Goal: Task Accomplishment & Management: Complete application form

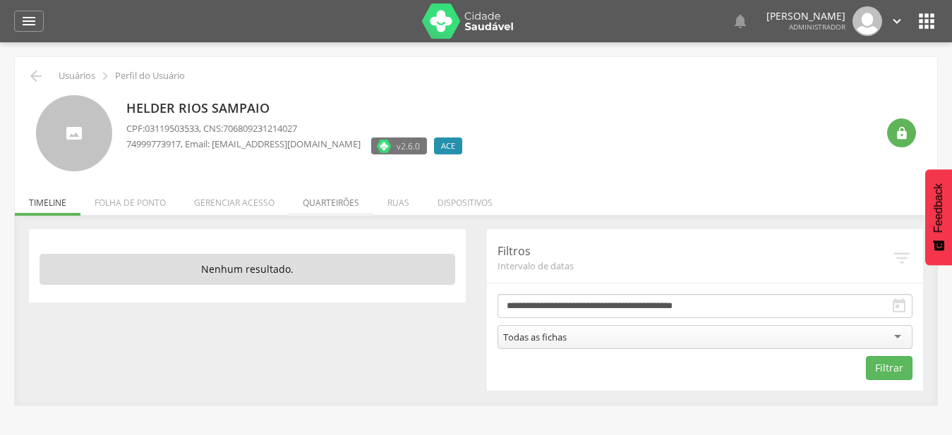
click at [338, 200] on li "Quarteirões" at bounding box center [331, 199] width 85 height 33
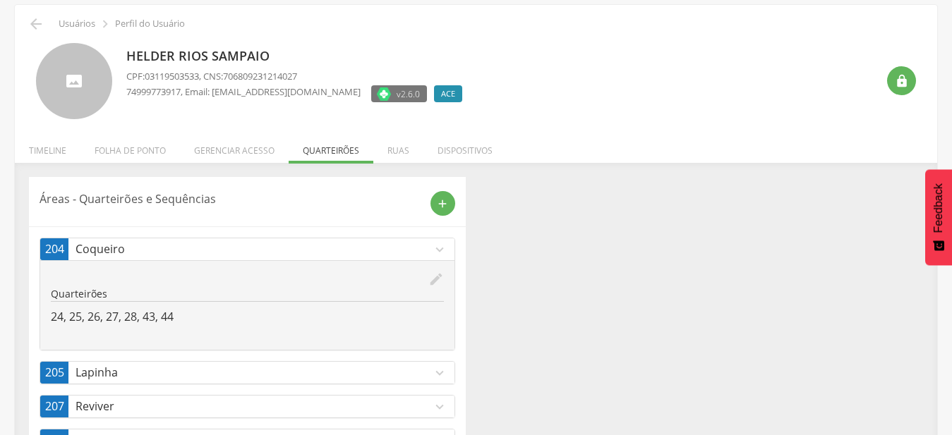
scroll to position [109, 0]
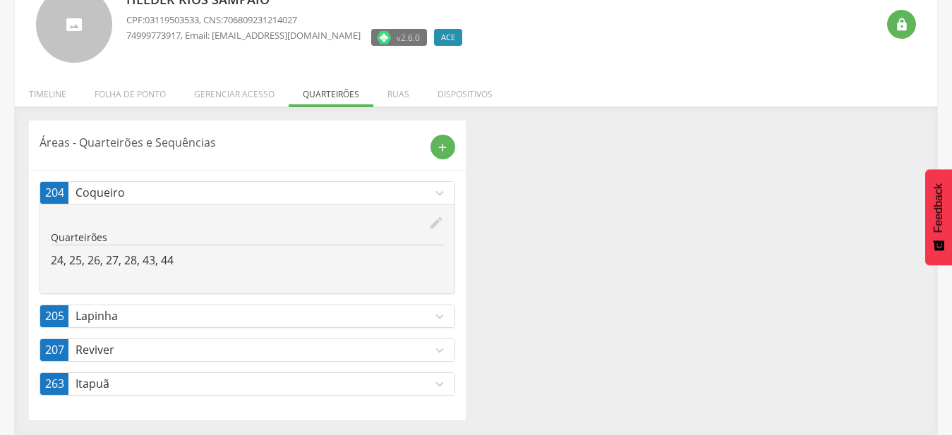
click at [442, 196] on icon "expand_more" at bounding box center [440, 194] width 16 height 16
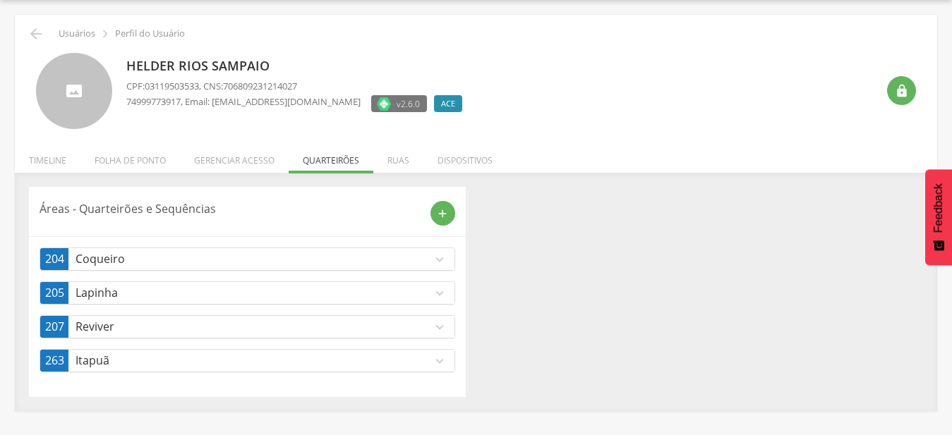
scroll to position [42, 0]
click at [447, 219] on icon "add" at bounding box center [442, 213] width 13 height 13
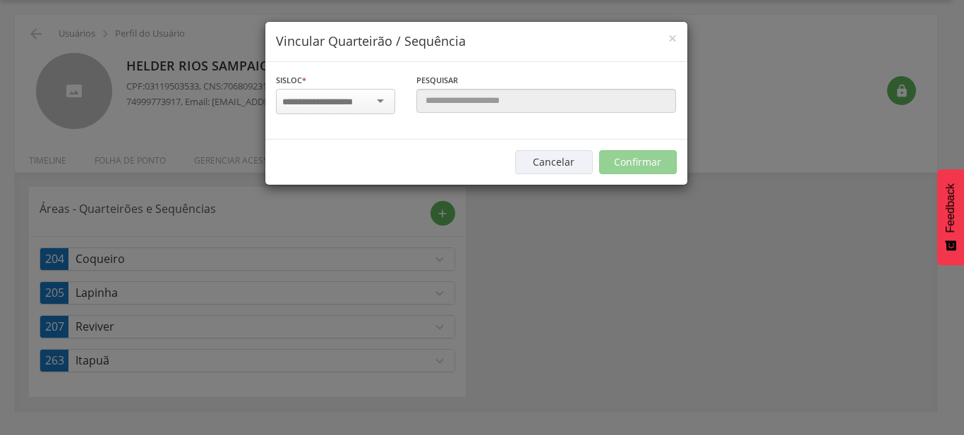
click at [383, 102] on div at bounding box center [335, 101] width 119 height 25
click at [631, 291] on div "× Vincular Quarteirão / Sequência Sisloc * 17 - Angico 18 - Alagoinhas 19 - Aro…" at bounding box center [482, 217] width 964 height 435
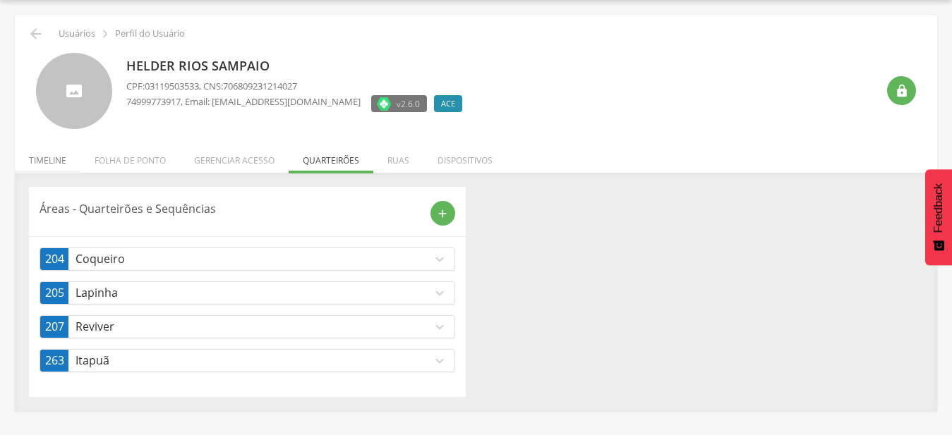
click at [56, 158] on li "Timeline" at bounding box center [48, 156] width 66 height 33
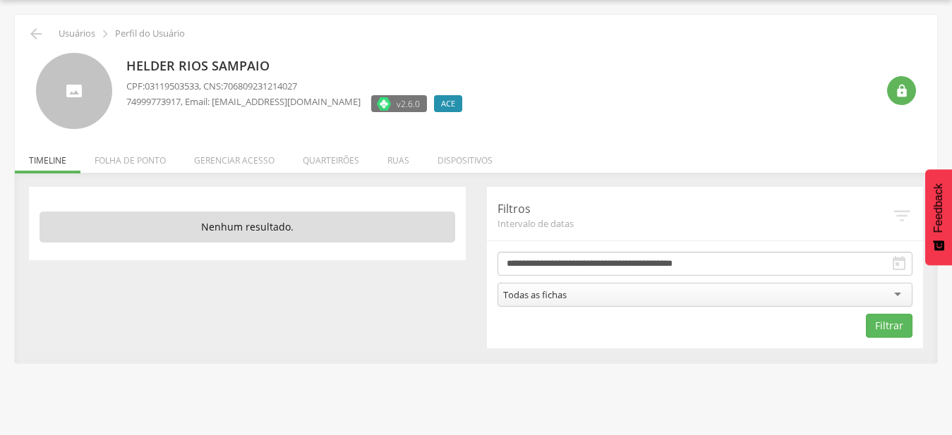
click at [720, 252] on div "**********" at bounding box center [705, 268] width 437 height 162
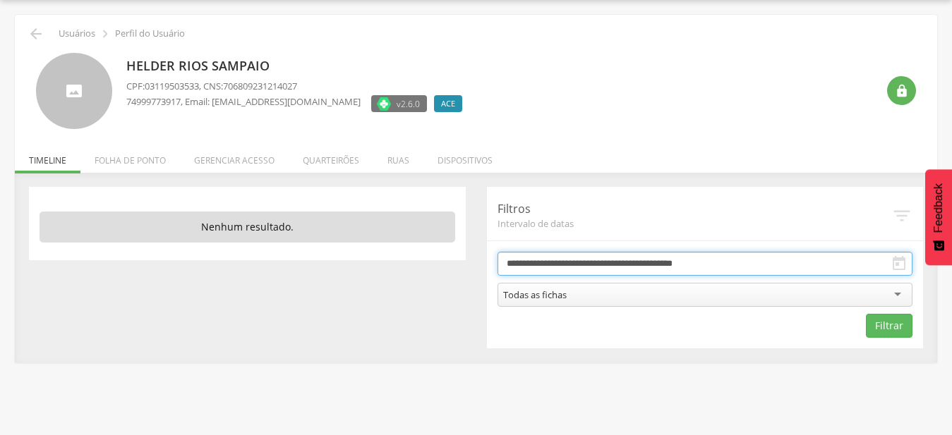
click at [717, 262] on input "**********" at bounding box center [705, 264] width 416 height 24
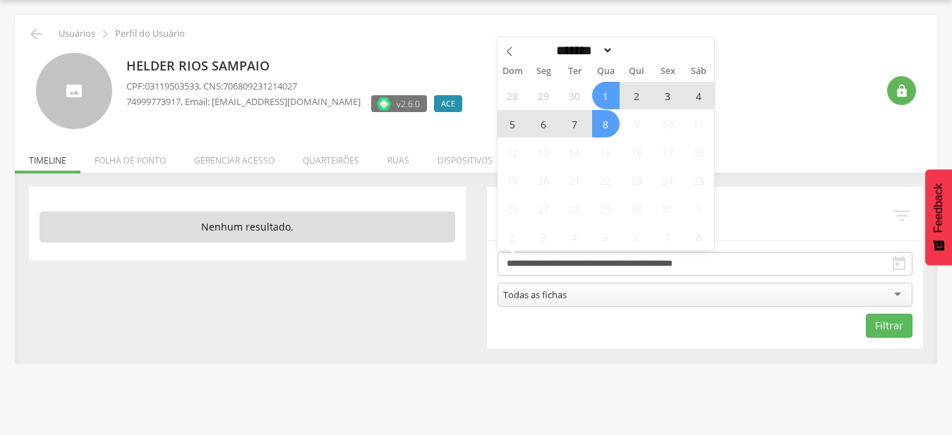
click at [735, 388] on div " Supervisão  Distritos  Ubs adicionar ubs  Coordenador: - Mairi / BA Interv…" at bounding box center [476, 217] width 952 height 435
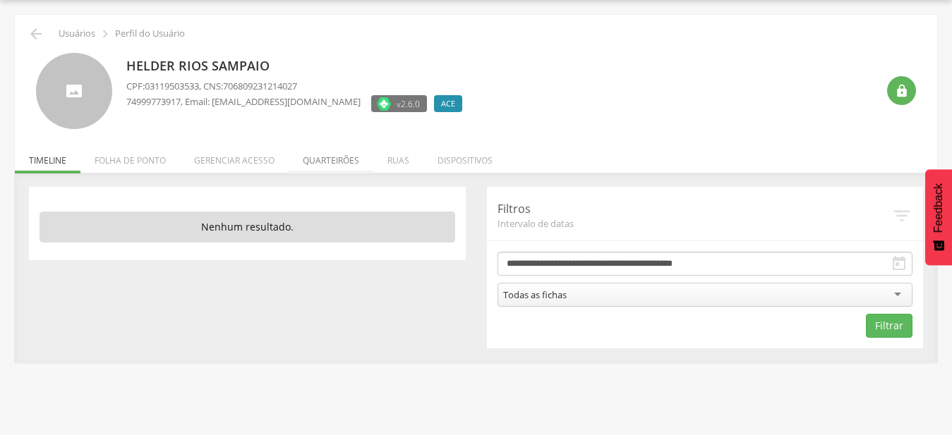
click at [344, 168] on li "Quarteirões" at bounding box center [331, 156] width 85 height 33
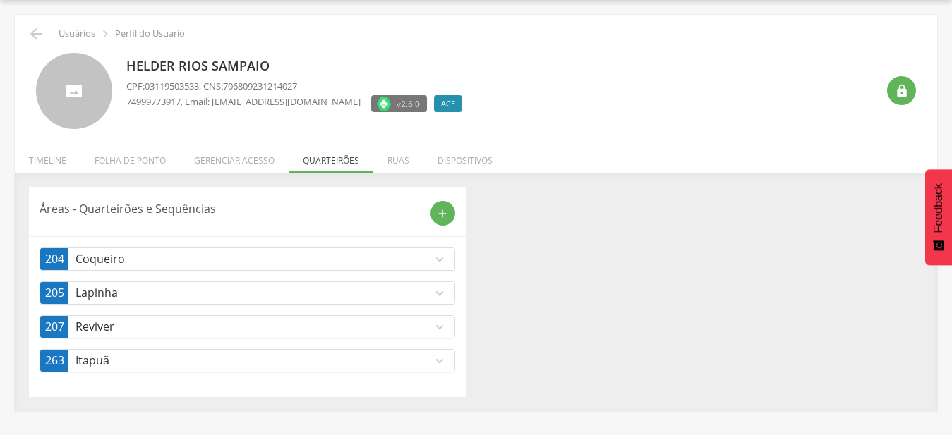
click at [428, 329] on p "Reviver" at bounding box center [253, 327] width 356 height 16
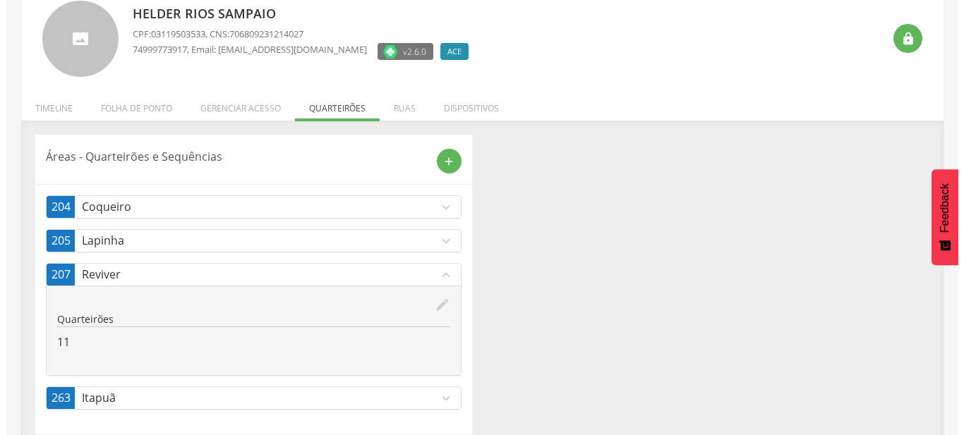
scroll to position [109, 0]
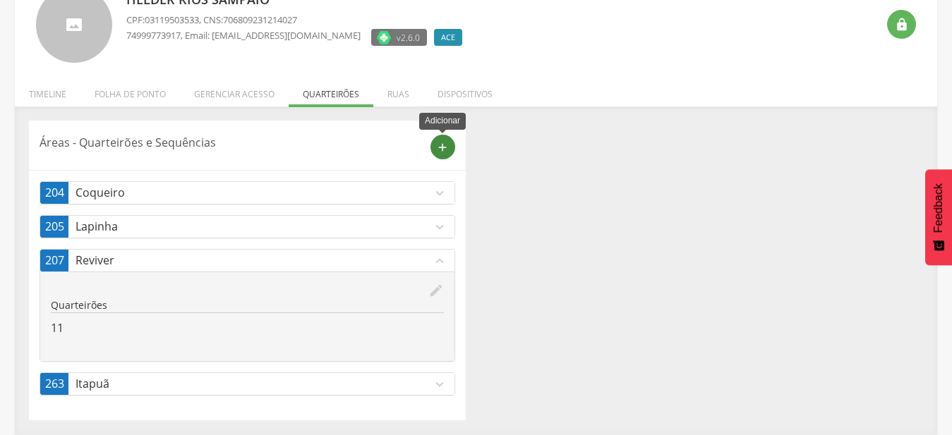
click at [447, 152] on icon "add" at bounding box center [442, 147] width 13 height 13
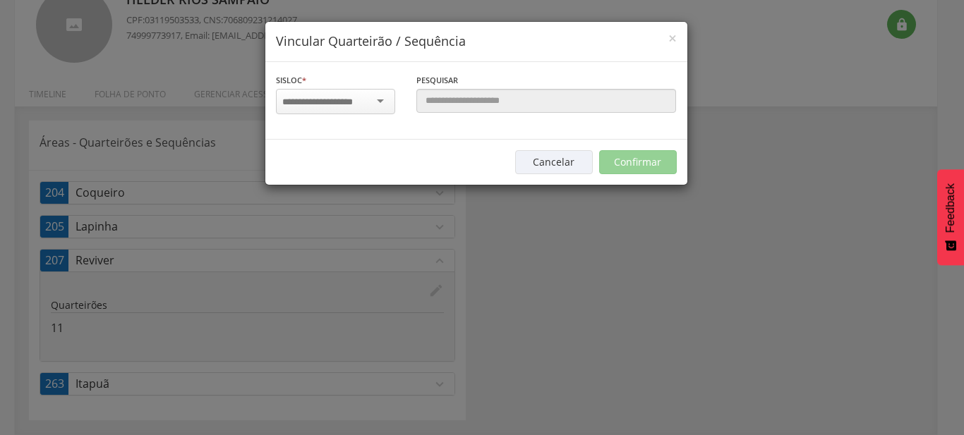
click at [349, 94] on div at bounding box center [335, 101] width 119 height 25
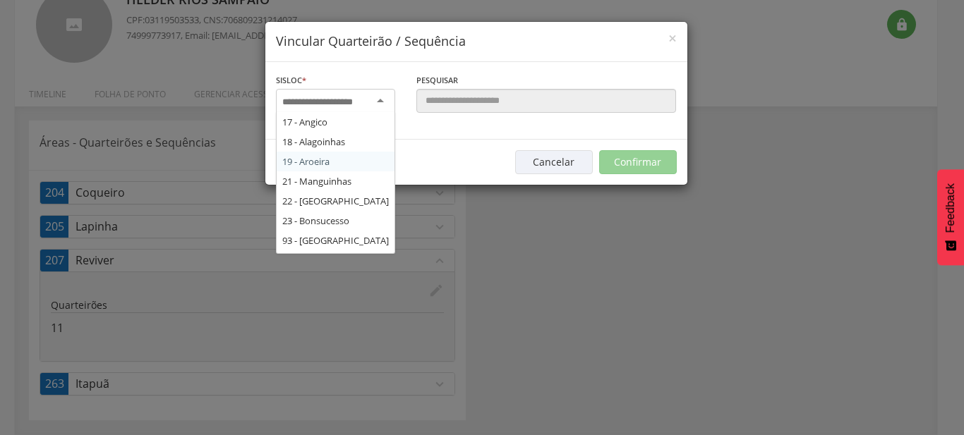
scroll to position [240, 0]
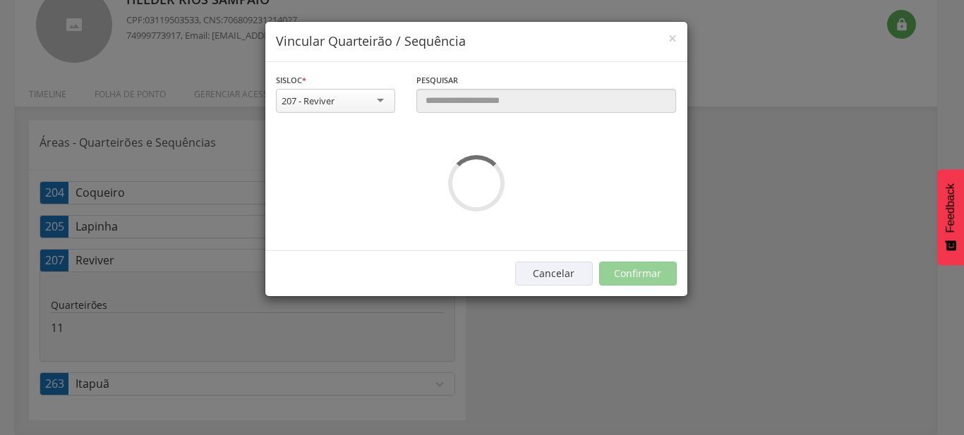
click at [354, 179] on div "**********" at bounding box center [476, 156] width 422 height 189
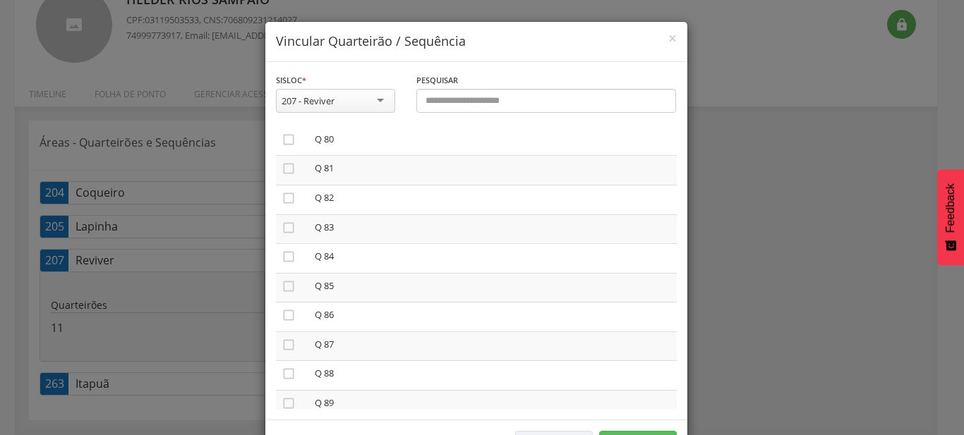
scroll to position [2332, 0]
click at [284, 173] on icon "" at bounding box center [288, 180] width 14 height 14
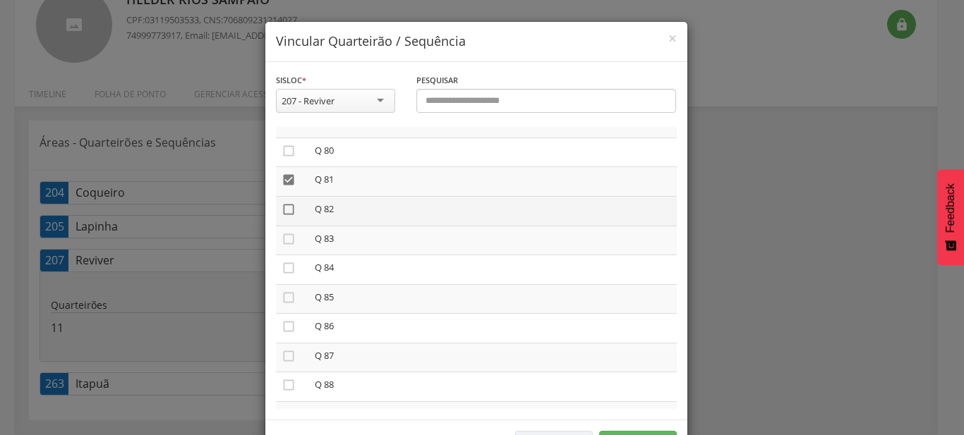
click at [288, 202] on icon "" at bounding box center [288, 209] width 14 height 14
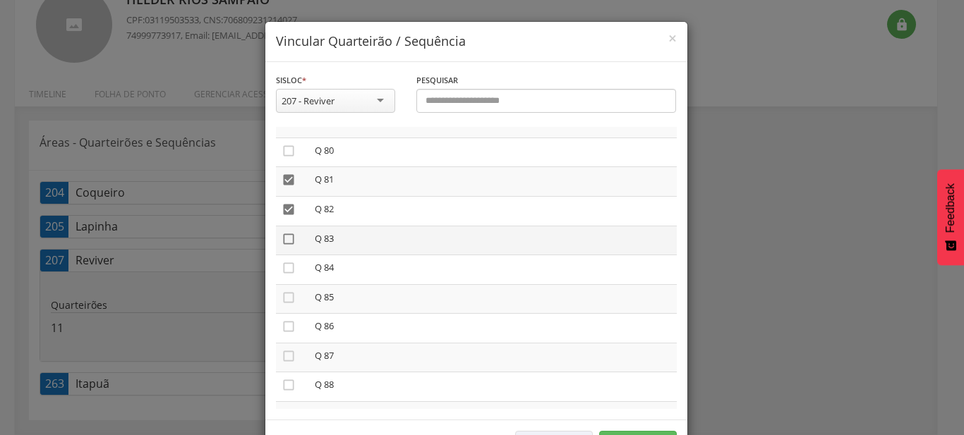
click at [284, 232] on icon "" at bounding box center [288, 239] width 14 height 14
click at [284, 259] on td "" at bounding box center [292, 270] width 33 height 30
click at [286, 261] on icon "" at bounding box center [288, 268] width 14 height 14
click at [281, 291] on icon "" at bounding box center [288, 298] width 14 height 14
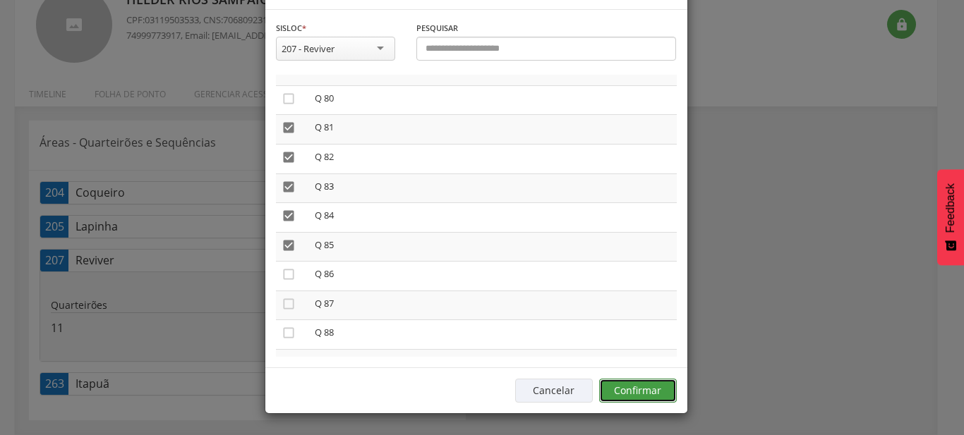
click at [662, 385] on button "Confirmar" at bounding box center [638, 391] width 78 height 24
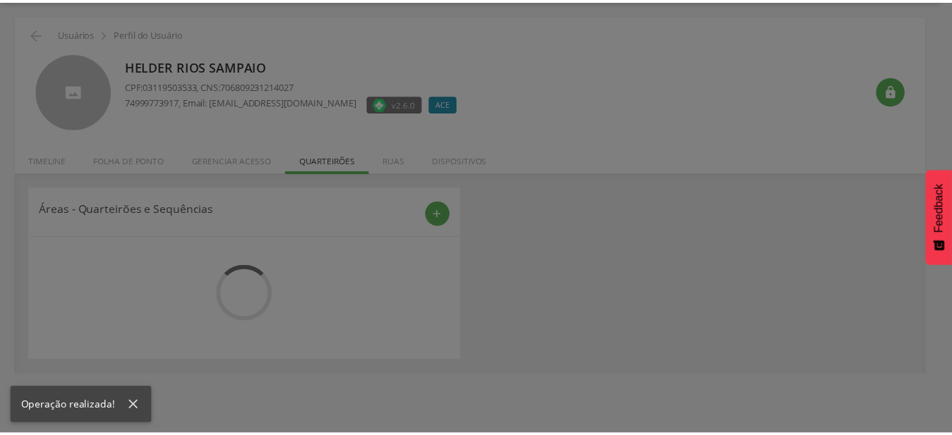
scroll to position [42, 0]
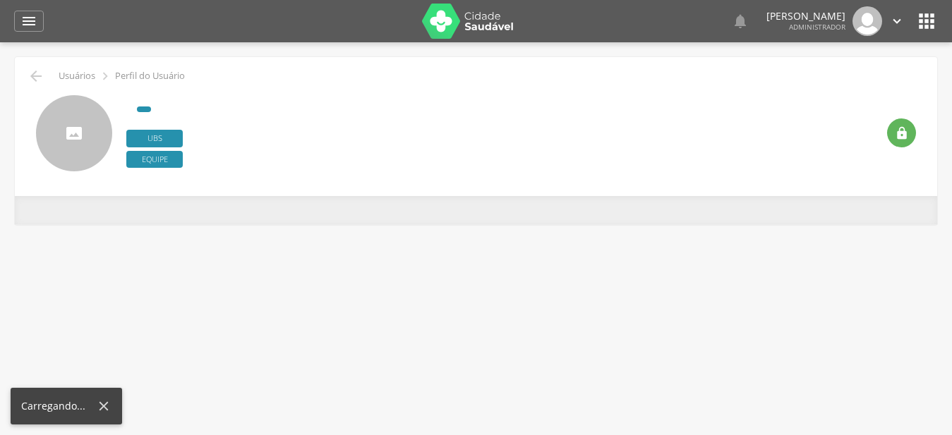
type input "**********"
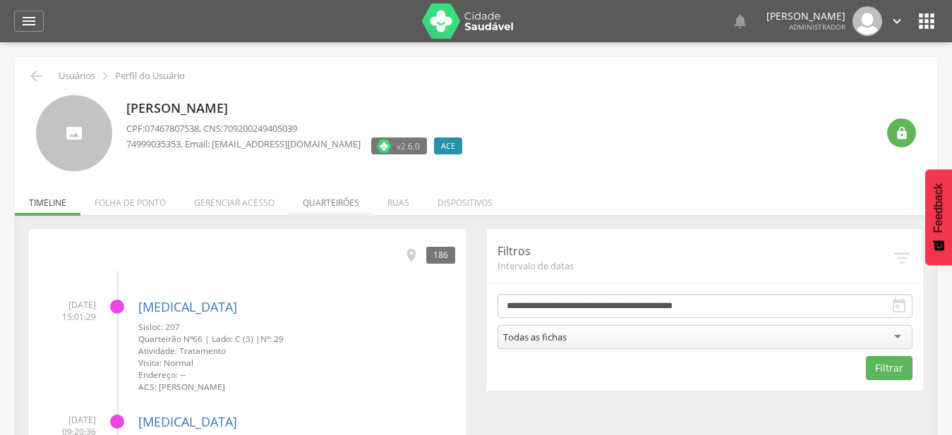
click at [322, 207] on li "Quarteirões" at bounding box center [331, 199] width 85 height 33
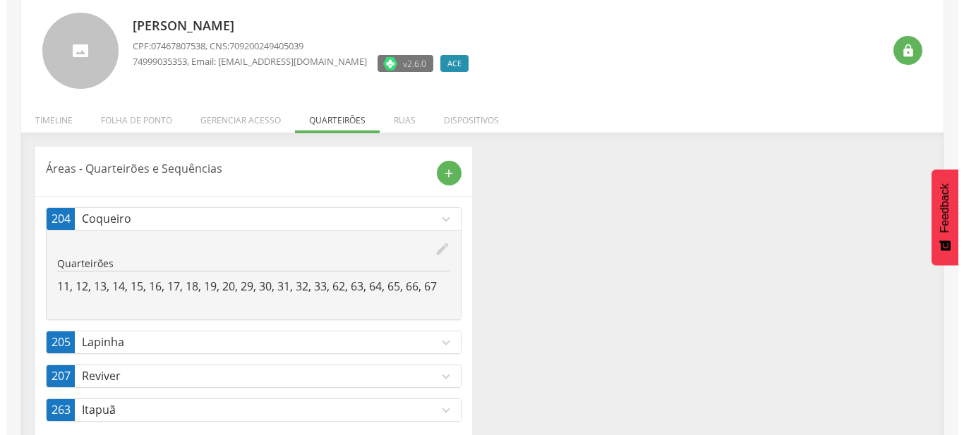
scroll to position [109, 0]
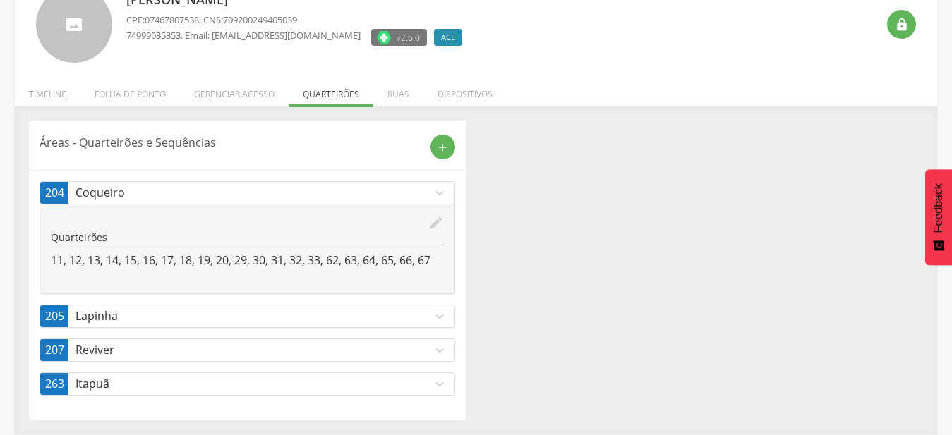
click at [422, 357] on p "Reviver" at bounding box center [253, 350] width 356 height 16
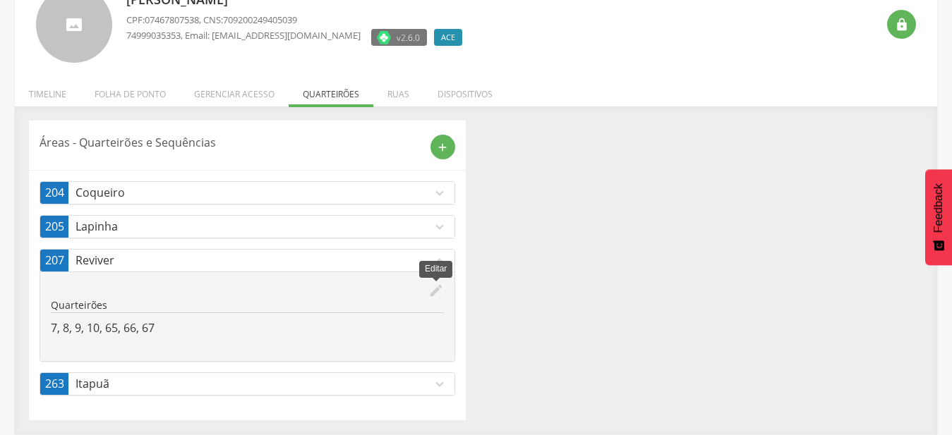
click at [435, 292] on icon "edit" at bounding box center [436, 291] width 16 height 16
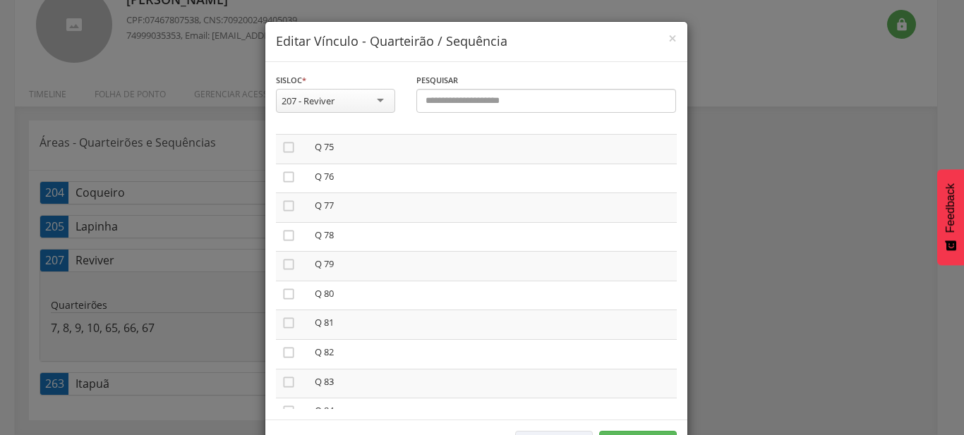
scroll to position [2172, 0]
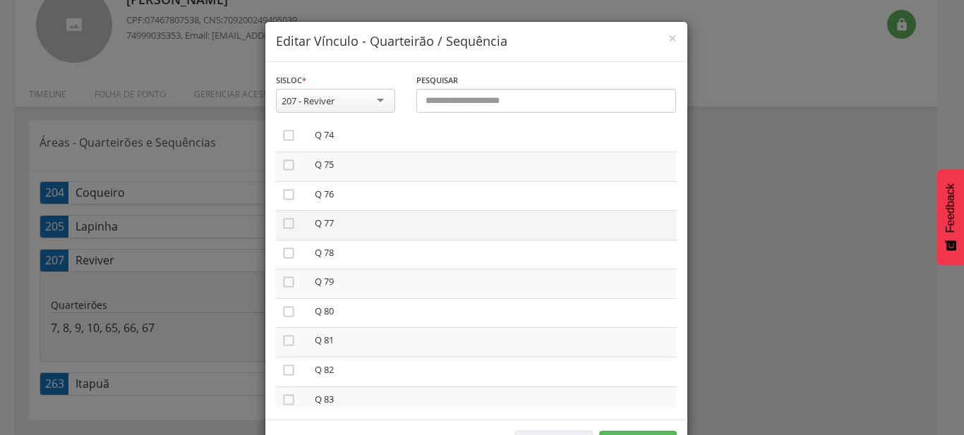
click at [277, 211] on td "" at bounding box center [292, 226] width 33 height 30
click at [281, 217] on icon "" at bounding box center [288, 224] width 14 height 14
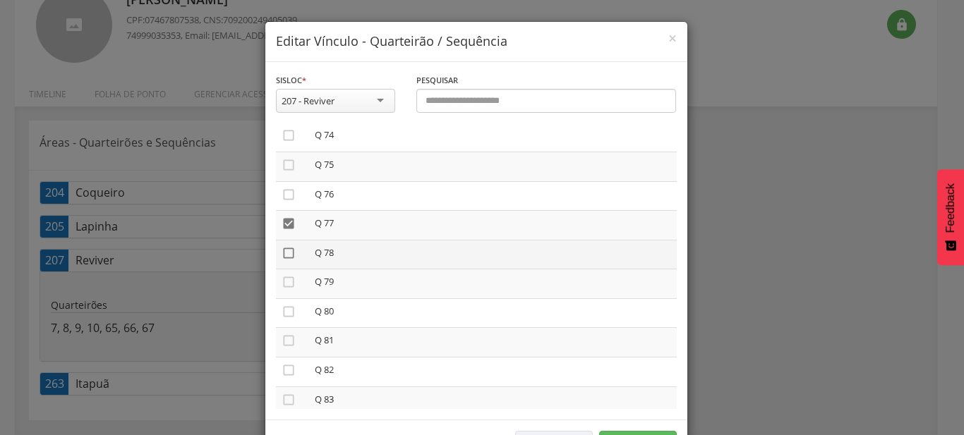
click at [281, 246] on icon "" at bounding box center [288, 253] width 14 height 14
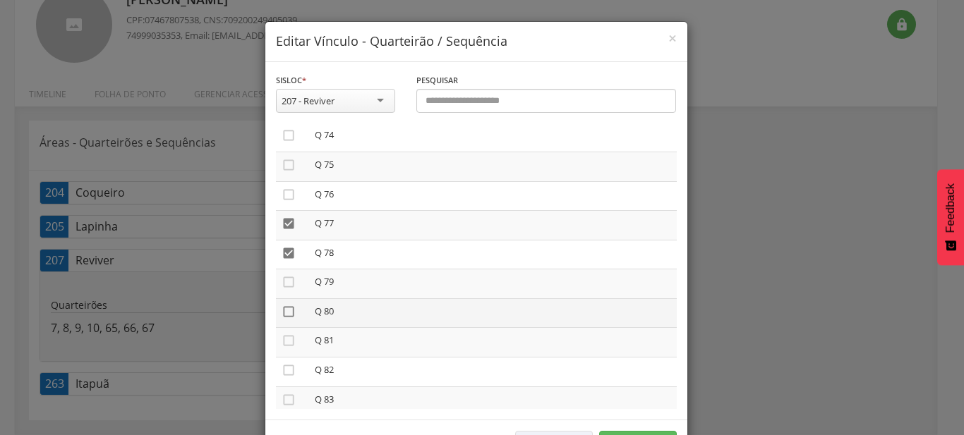
drag, startPoint x: 284, startPoint y: 265, endPoint x: 286, endPoint y: 293, distance: 27.6
click at [285, 275] on icon "" at bounding box center [288, 282] width 14 height 14
click at [286, 305] on icon "" at bounding box center [288, 312] width 14 height 14
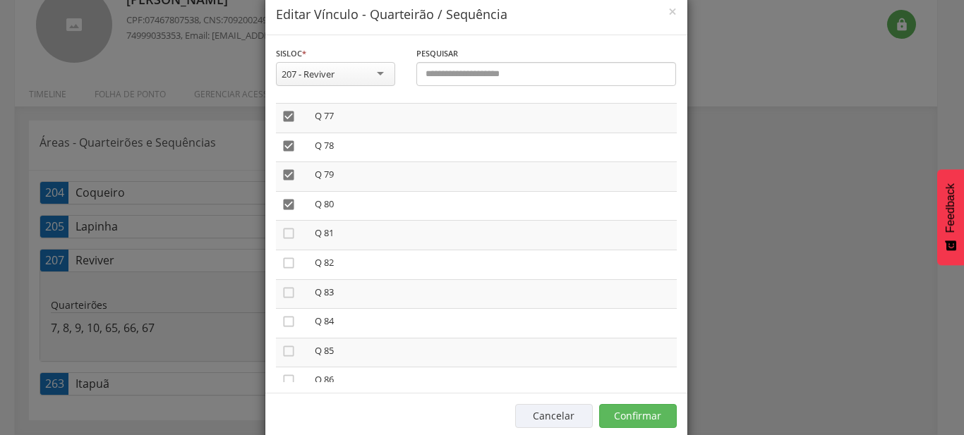
scroll to position [52, 0]
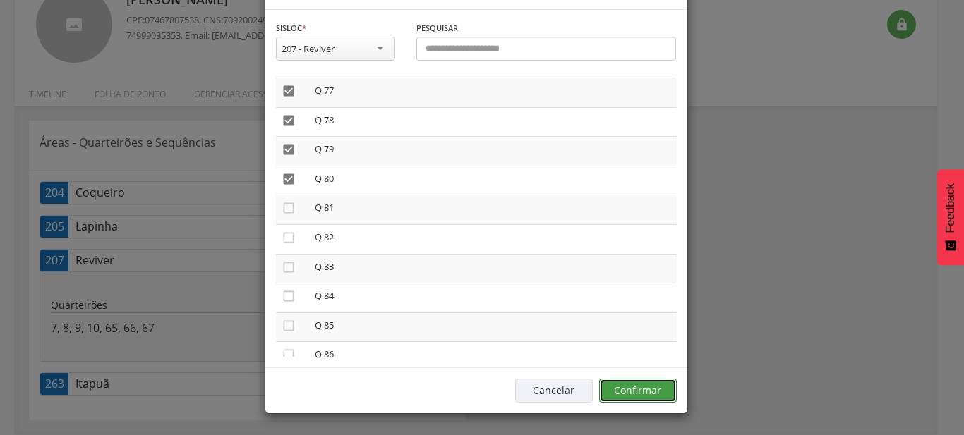
click at [626, 395] on button "Confirmar" at bounding box center [638, 391] width 78 height 24
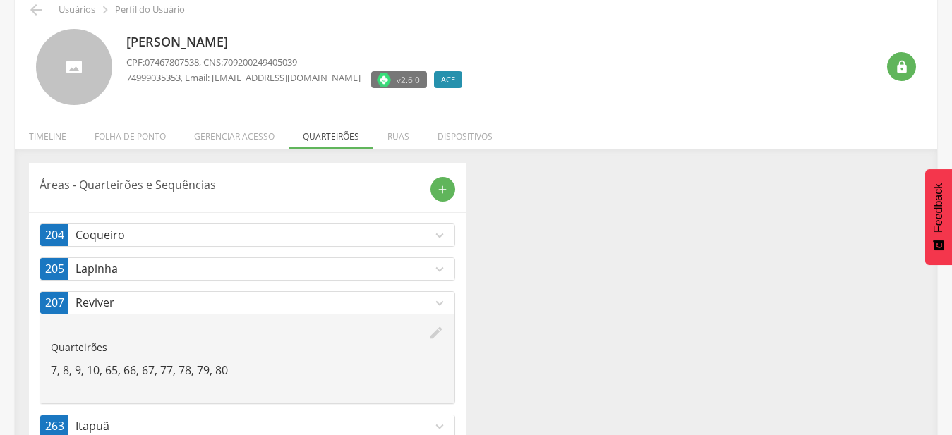
scroll to position [37, 0]
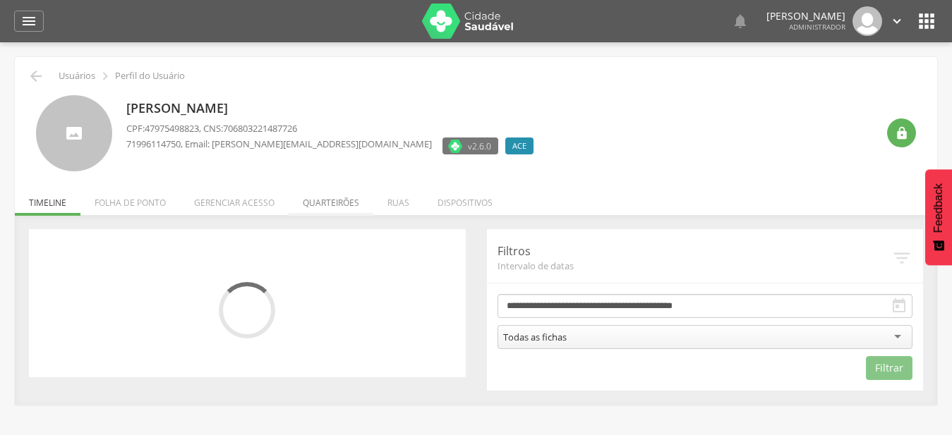
click at [310, 202] on li "Quarteirões" at bounding box center [331, 199] width 85 height 33
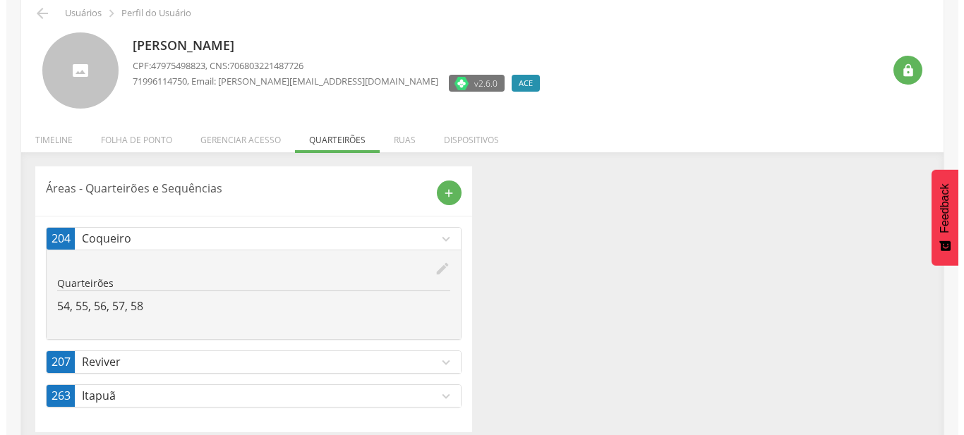
scroll to position [75, 0]
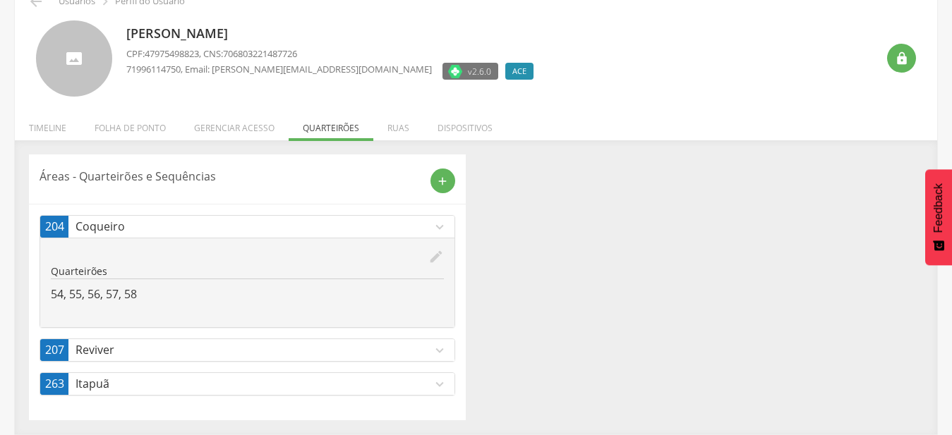
drag, startPoint x: 43, startPoint y: 125, endPoint x: 178, endPoint y: 207, distance: 158.0
click at [43, 126] on li "Timeline" at bounding box center [48, 124] width 66 height 33
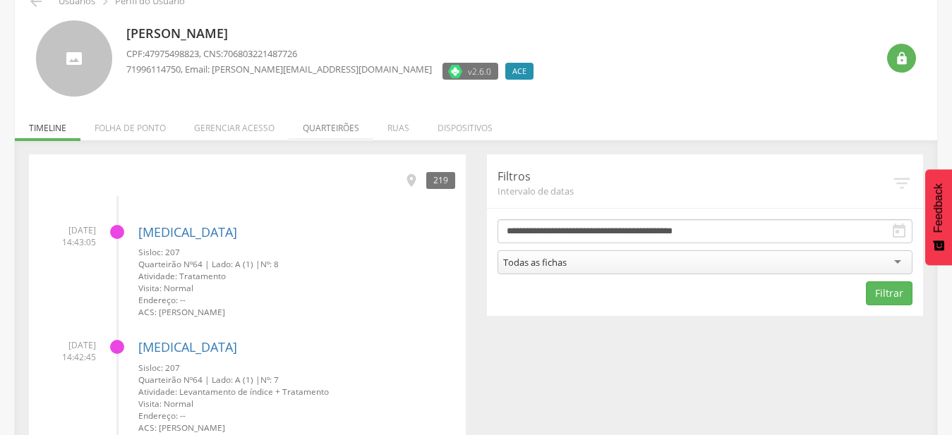
click at [332, 130] on li "Quarteirões" at bounding box center [331, 124] width 85 height 33
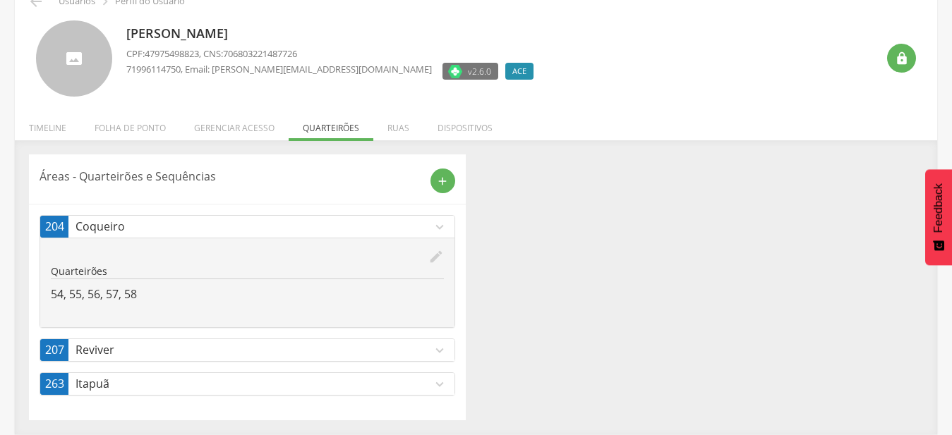
click at [286, 346] on p "Reviver" at bounding box center [253, 350] width 356 height 16
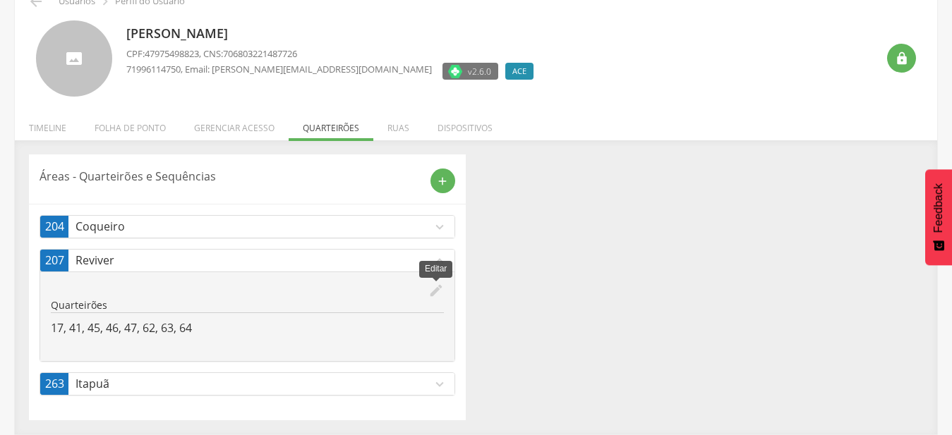
click at [437, 291] on icon "edit" at bounding box center [436, 291] width 16 height 16
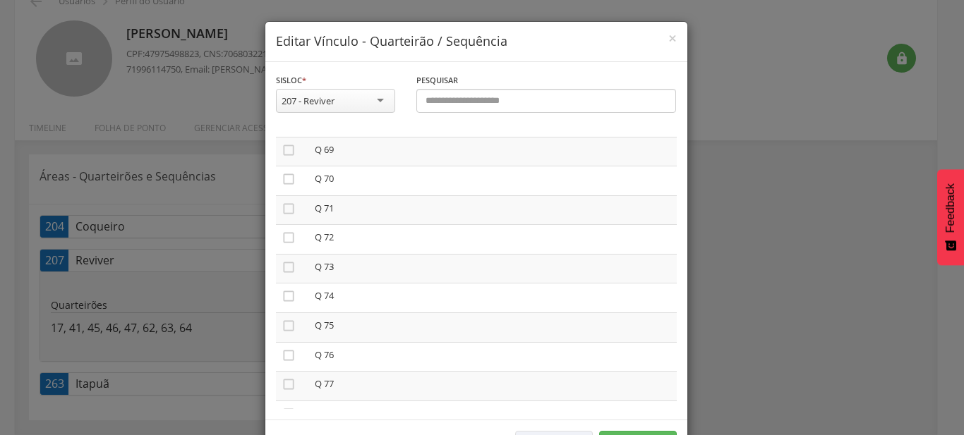
scroll to position [2493, 0]
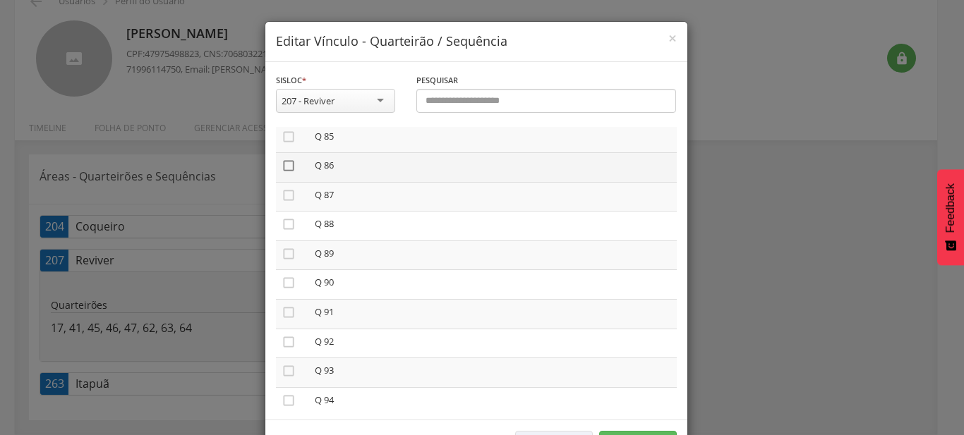
click at [281, 159] on icon "" at bounding box center [288, 166] width 14 height 14
click at [281, 188] on icon "" at bounding box center [288, 195] width 14 height 14
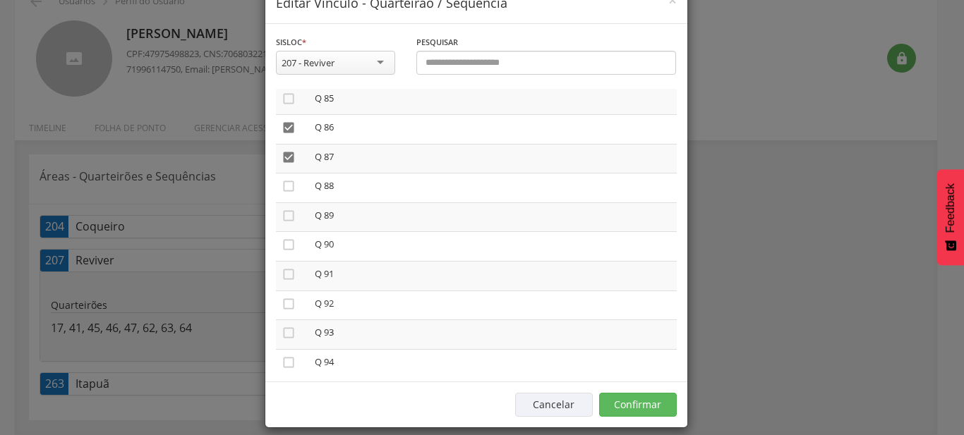
scroll to position [52, 0]
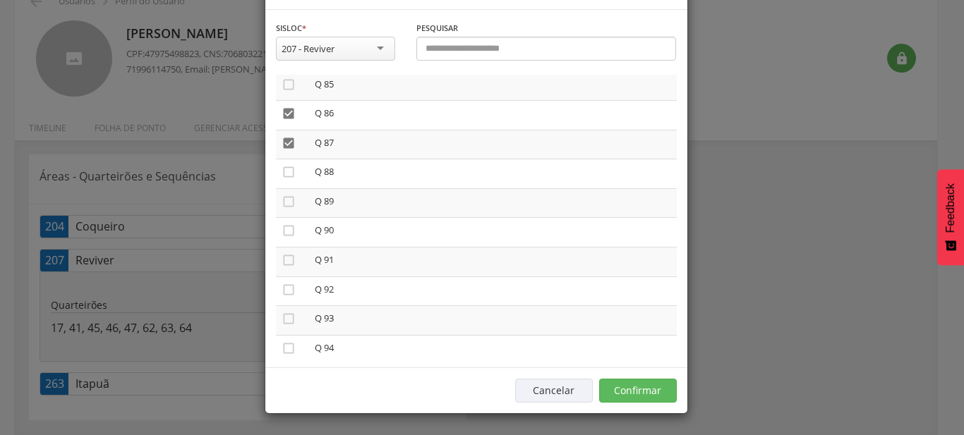
click at [615, 404] on div "Cancelar Confirmar" at bounding box center [476, 391] width 422 height 46
click at [620, 394] on button "Confirmar" at bounding box center [638, 391] width 78 height 24
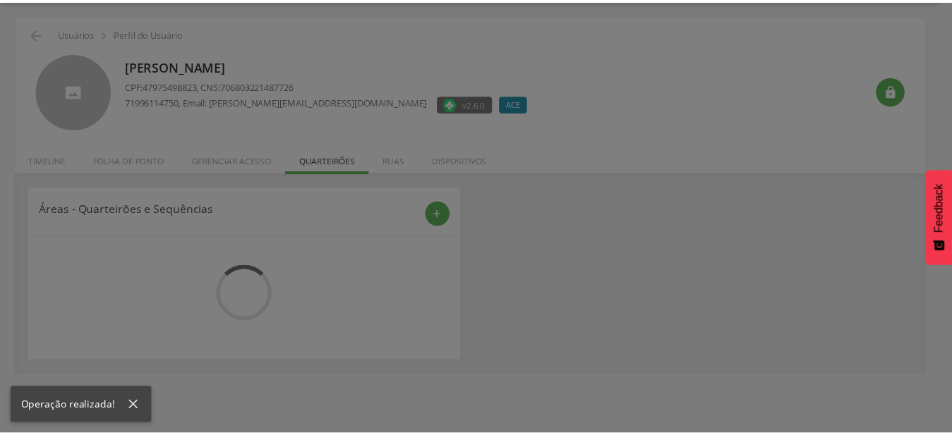
scroll to position [42, 0]
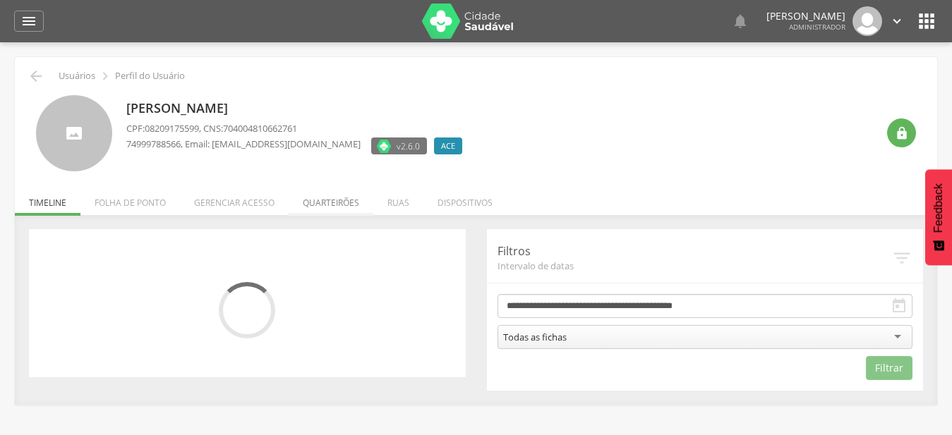
click at [355, 202] on li "Quarteirões" at bounding box center [331, 199] width 85 height 33
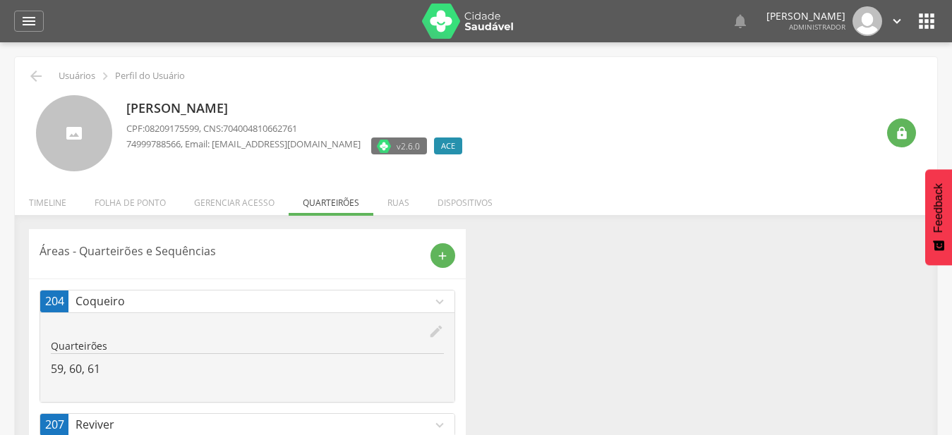
scroll to position [42, 0]
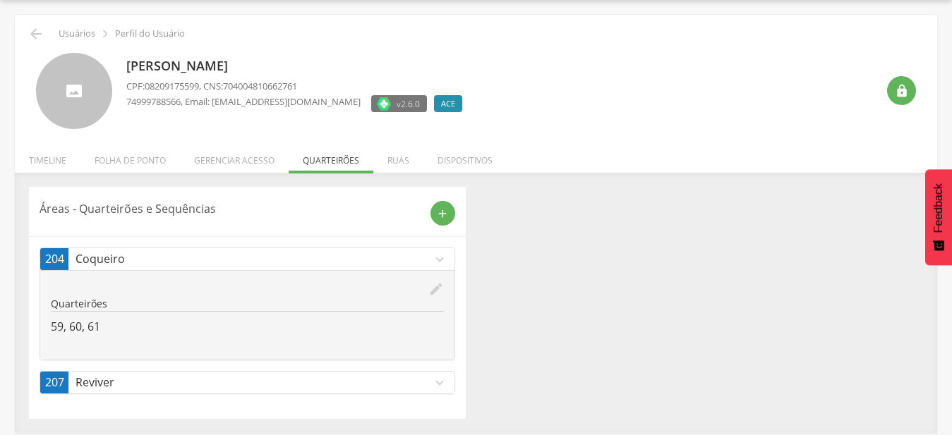
click at [418, 382] on p "Reviver" at bounding box center [253, 383] width 356 height 16
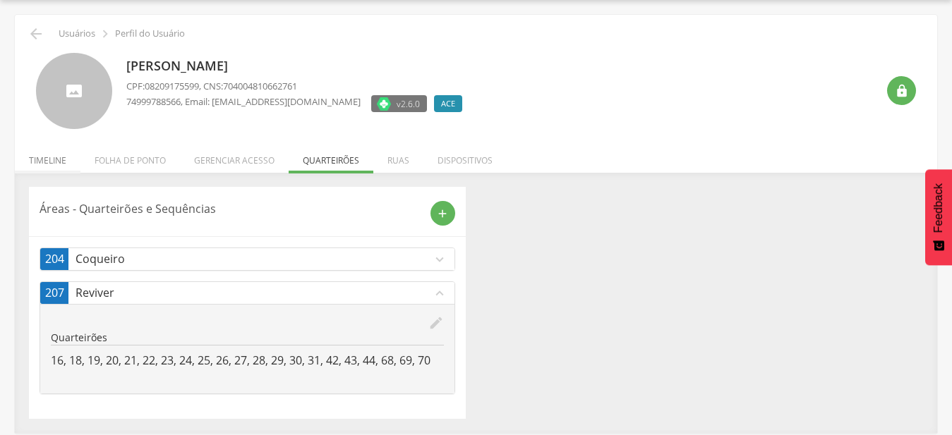
click at [44, 161] on li "Timeline" at bounding box center [48, 156] width 66 height 33
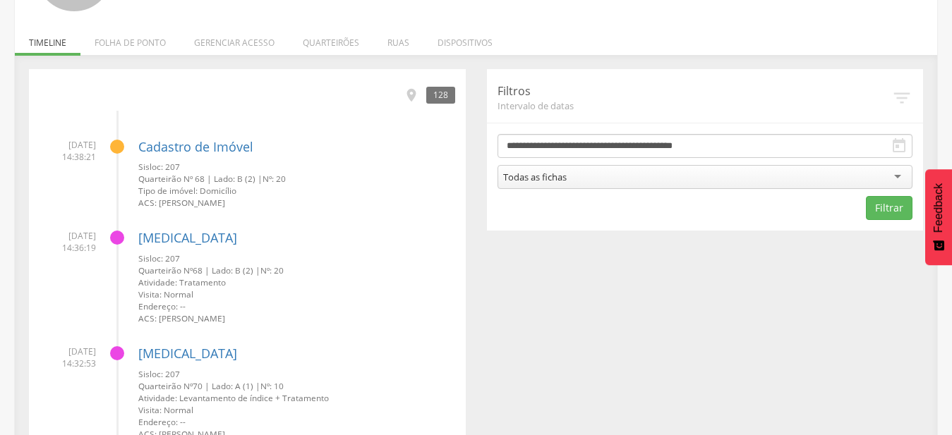
scroll to position [114, 0]
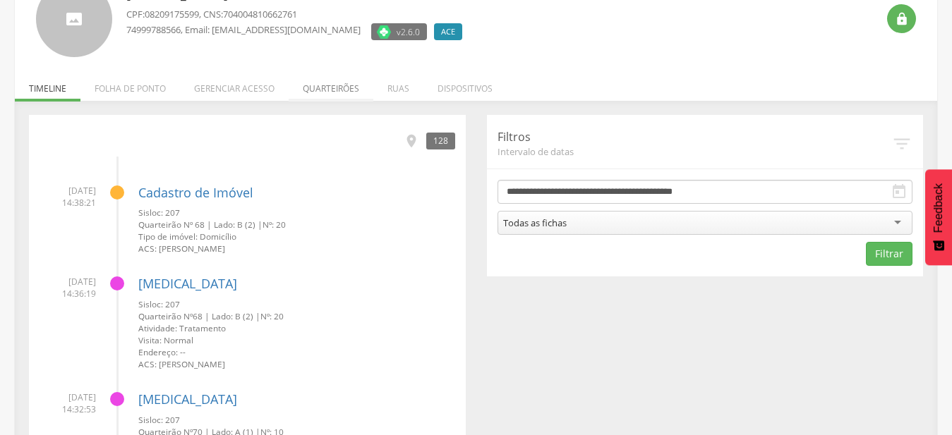
click at [336, 85] on li "Quarteirões" at bounding box center [331, 84] width 85 height 33
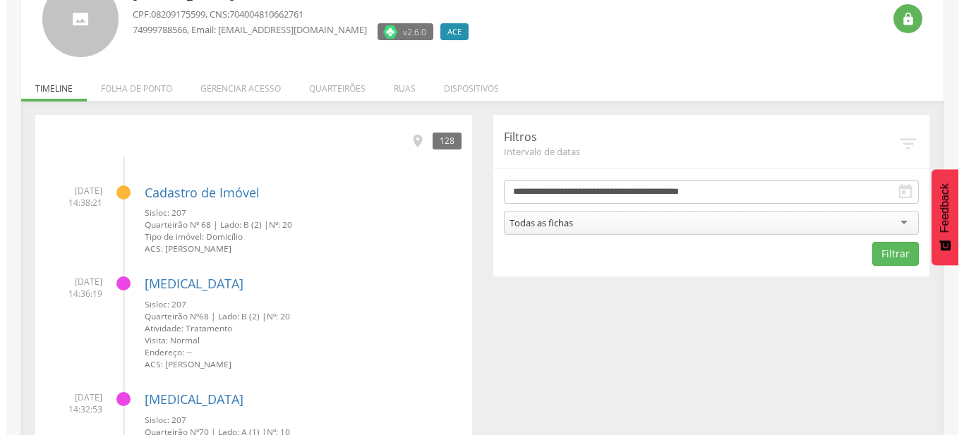
scroll to position [42, 0]
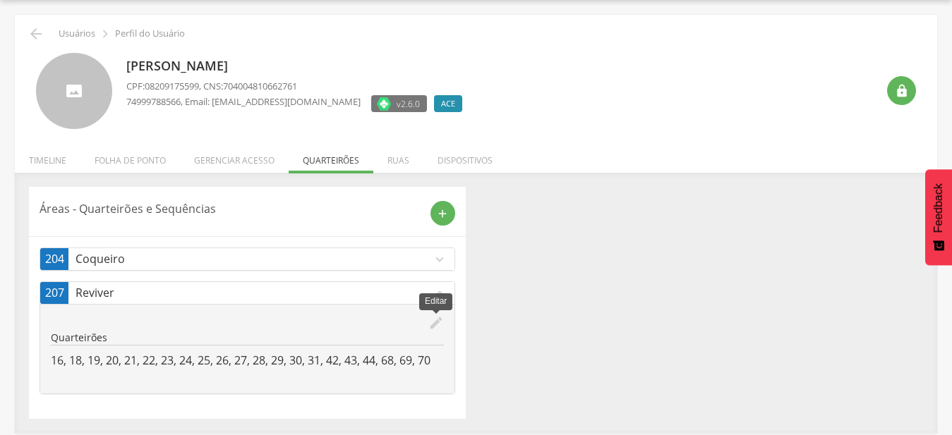
click at [441, 324] on icon "edit" at bounding box center [436, 323] width 16 height 16
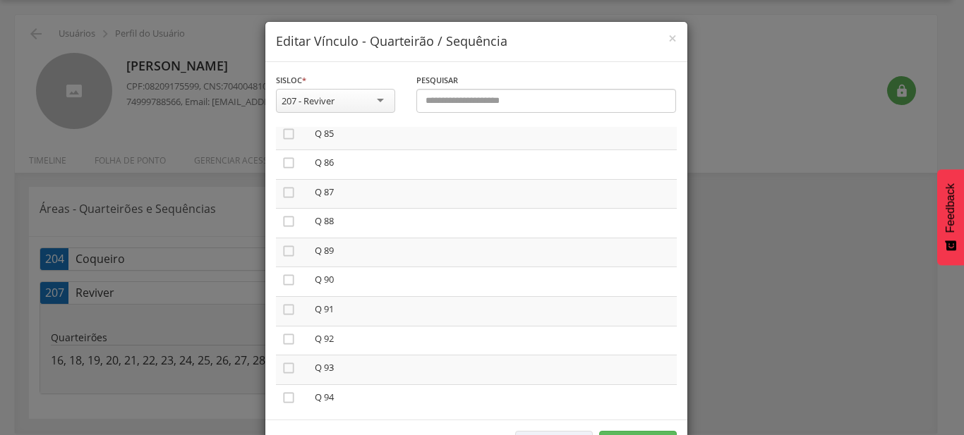
scroll to position [2493, 0]
click at [286, 247] on icon "" at bounding box center [288, 254] width 14 height 14
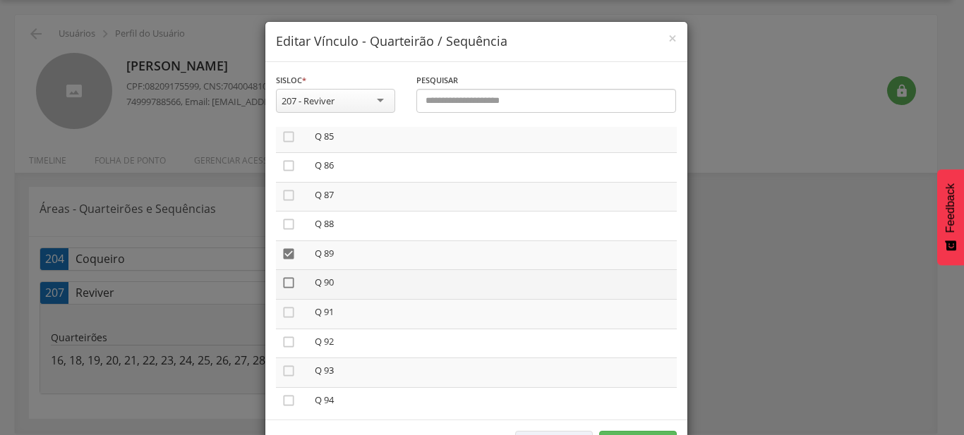
drag, startPoint x: 280, startPoint y: 263, endPoint x: 280, endPoint y: 282, distance: 19.0
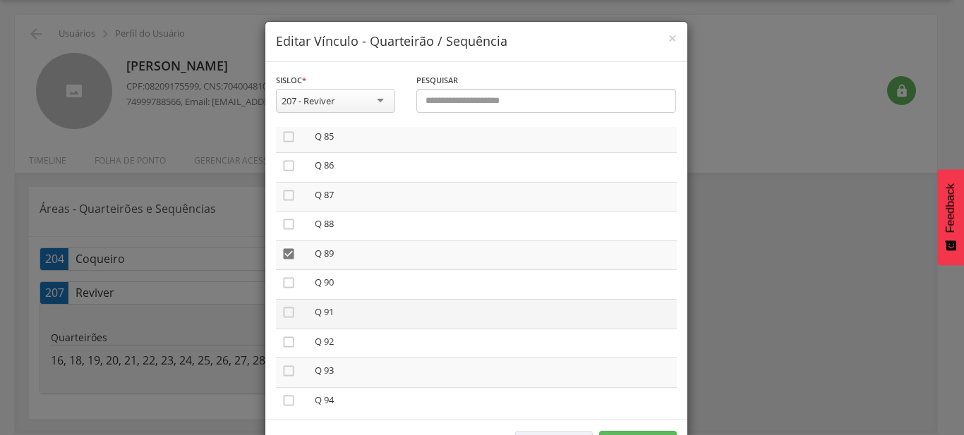
click at [281, 276] on icon "" at bounding box center [288, 283] width 14 height 14
click at [281, 305] on icon "" at bounding box center [288, 312] width 14 height 14
drag, startPoint x: 280, startPoint y: 319, endPoint x: 284, endPoint y: 348, distance: 29.2
click at [281, 335] on icon "" at bounding box center [288, 342] width 14 height 14
drag, startPoint x: 284, startPoint y: 349, endPoint x: 284, endPoint y: 377, distance: 27.5
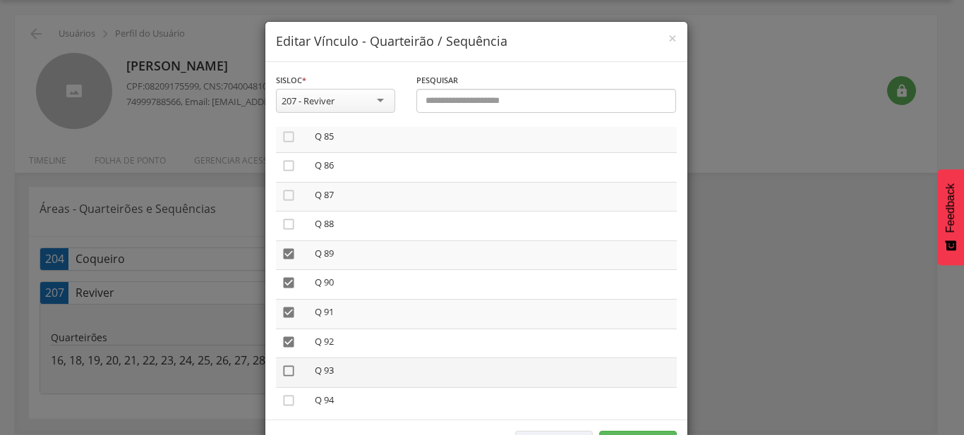
click at [284, 364] on icon "" at bounding box center [288, 371] width 14 height 14
click at [284, 394] on icon "" at bounding box center [288, 401] width 14 height 14
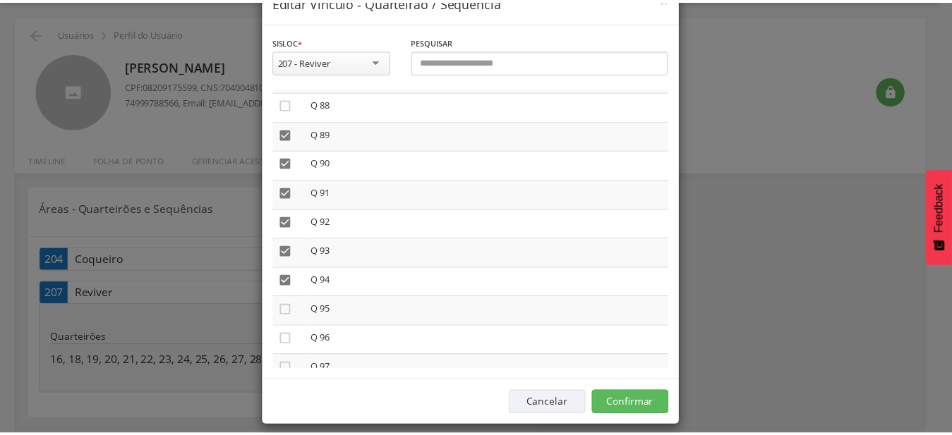
scroll to position [52, 0]
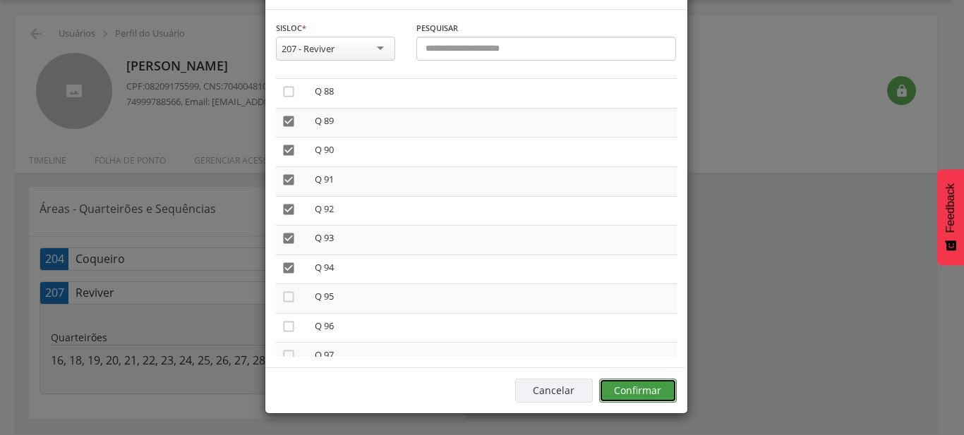
click at [653, 390] on button "Confirmar" at bounding box center [638, 391] width 78 height 24
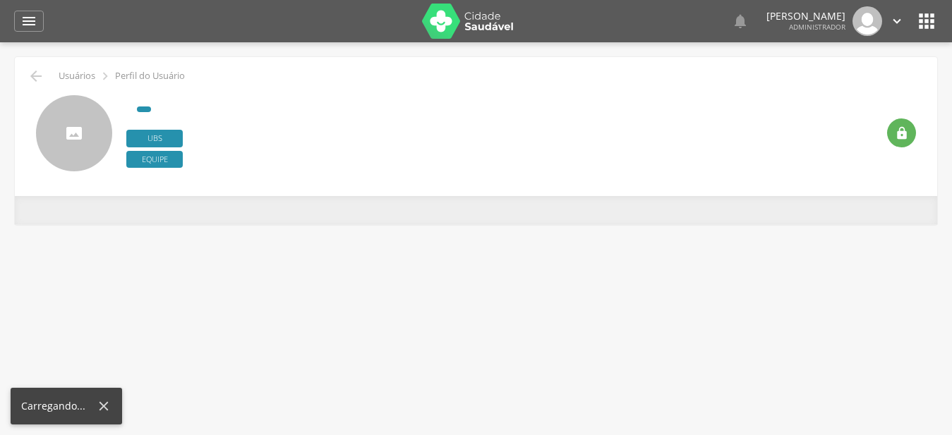
type input "**********"
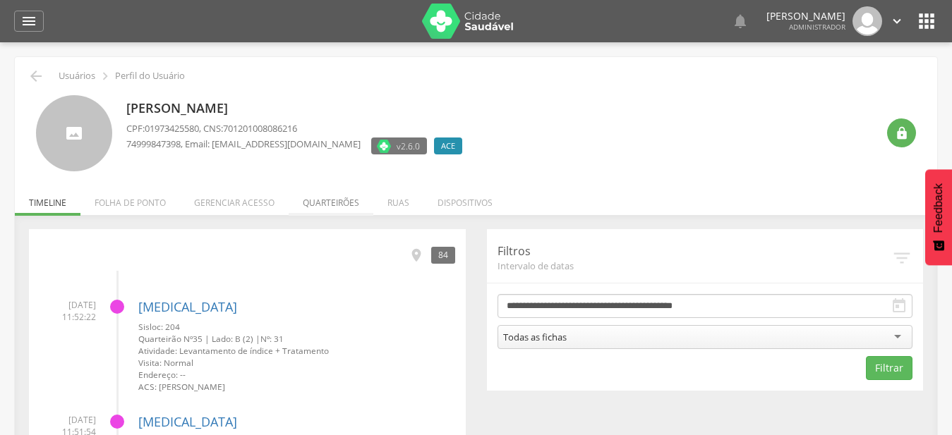
click at [325, 197] on li "Quarteirões" at bounding box center [331, 199] width 85 height 33
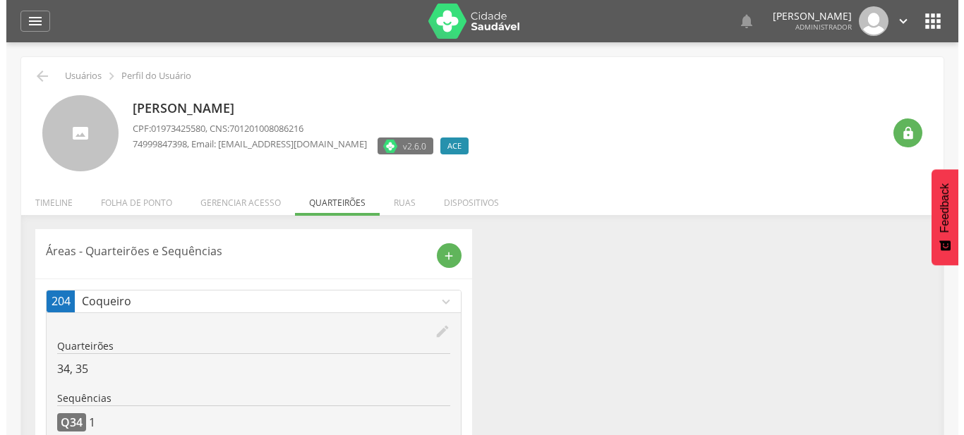
scroll to position [152, 0]
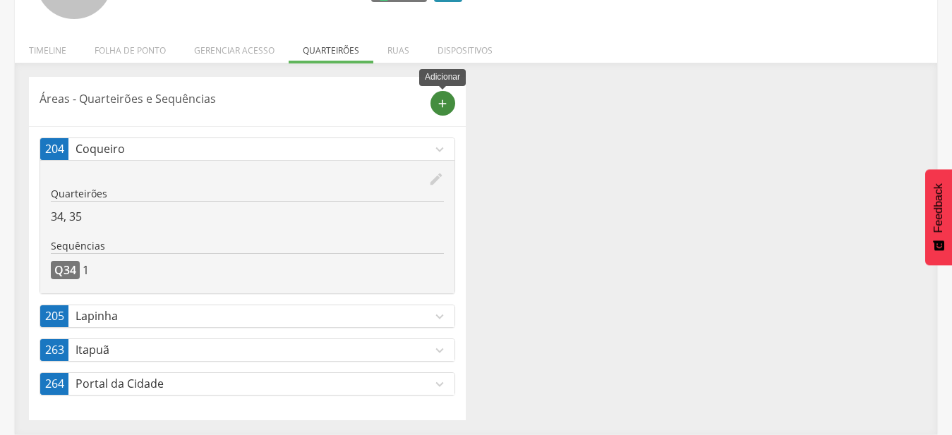
click at [454, 105] on div "add" at bounding box center [442, 103] width 25 height 25
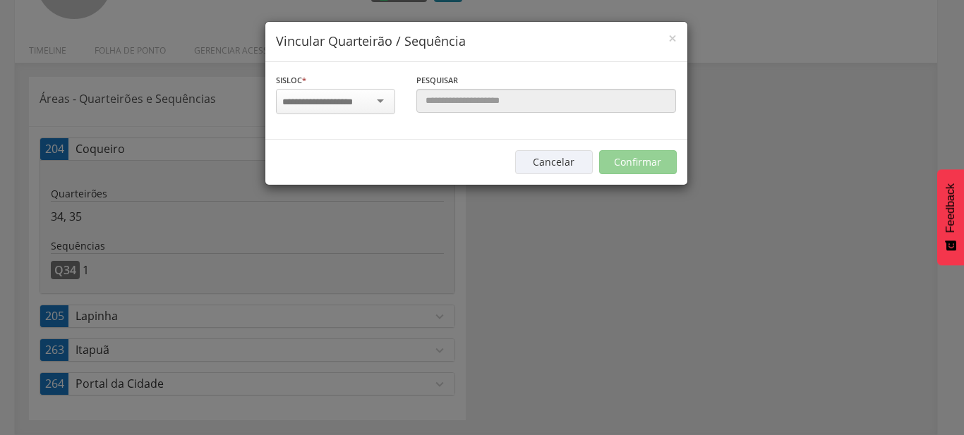
click at [376, 99] on div at bounding box center [335, 101] width 119 height 25
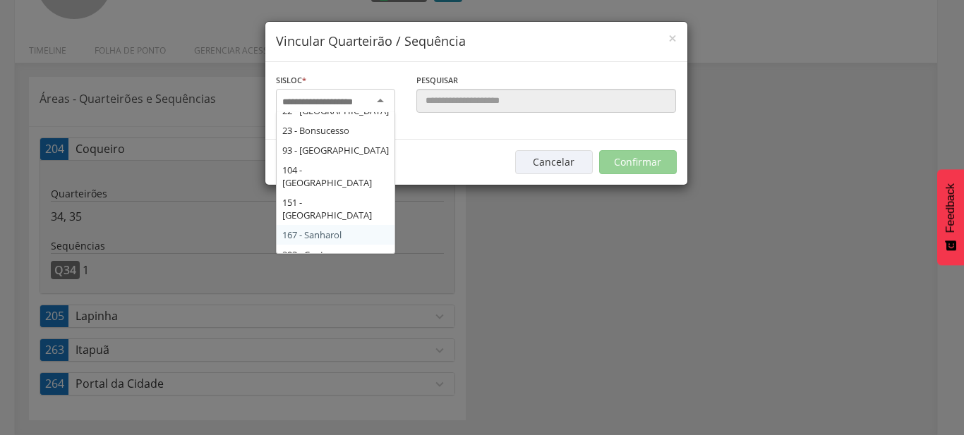
scroll to position [229, 0]
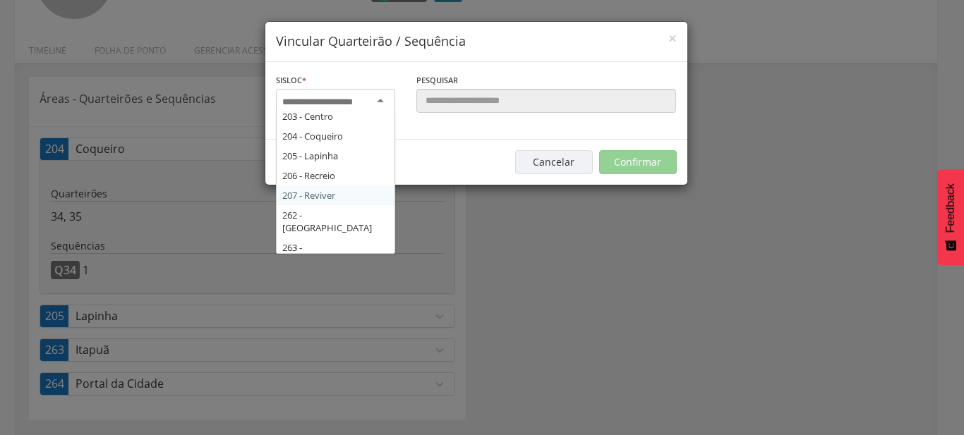
click at [353, 140] on div "Sisloc * 17 - Angico 18 - [GEOGRAPHIC_DATA] 19 - [GEOGRAPHIC_DATA] 21 - [GEOGRA…" at bounding box center [476, 101] width 422 height 78
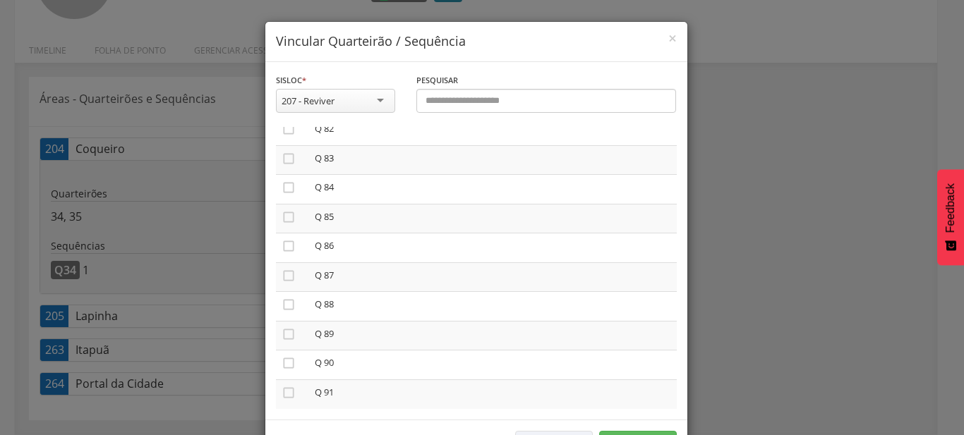
scroll to position [2493, 0]
click at [286, 217] on icon "" at bounding box center [288, 224] width 14 height 14
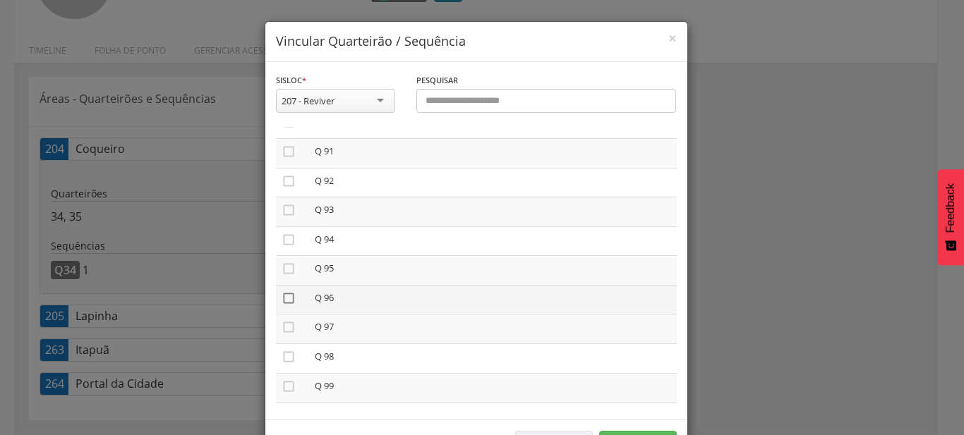
click at [281, 291] on icon "" at bounding box center [288, 298] width 14 height 14
click at [283, 320] on icon "" at bounding box center [288, 327] width 14 height 14
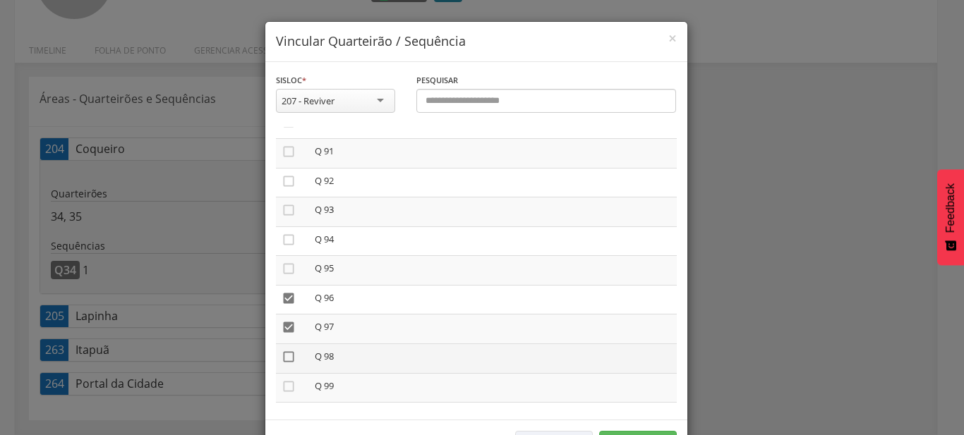
click at [282, 350] on icon "" at bounding box center [288, 357] width 14 height 14
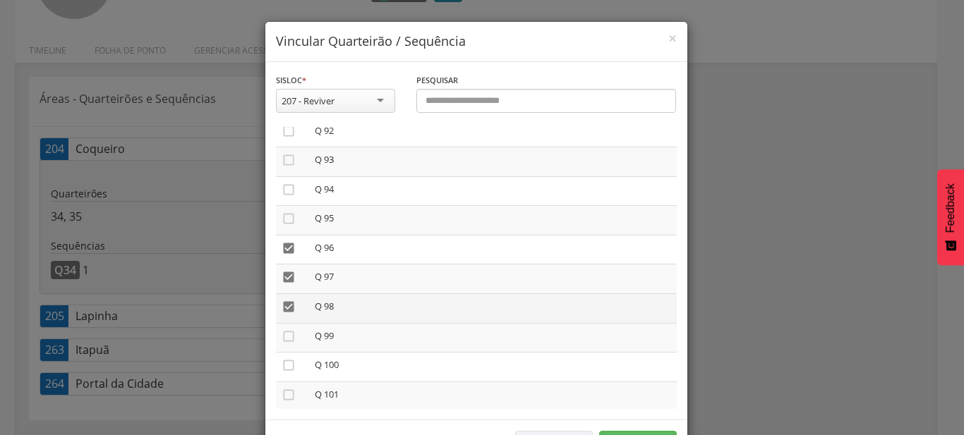
scroll to position [2729, 0]
click at [286, 334] on icon "" at bounding box center [288, 341] width 14 height 14
click at [286, 392] on icon "" at bounding box center [288, 399] width 14 height 14
drag, startPoint x: 283, startPoint y: 352, endPoint x: 713, endPoint y: 407, distance: 433.2
click at [282, 363] on icon "" at bounding box center [288, 370] width 14 height 14
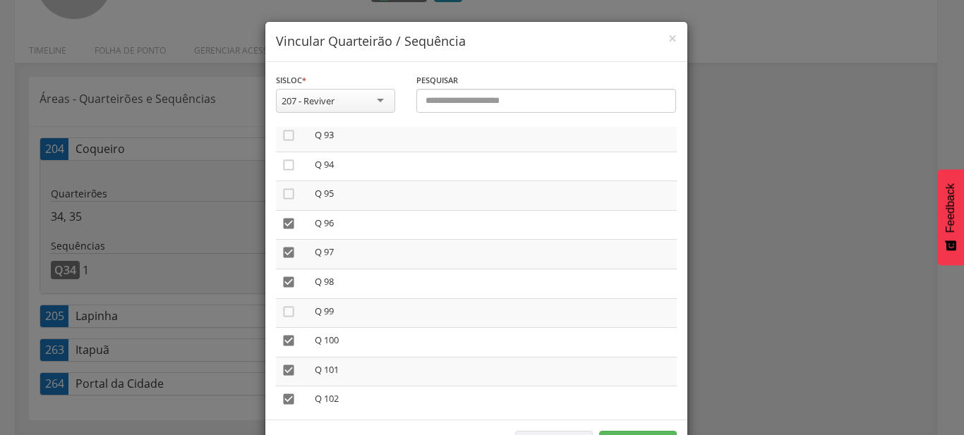
scroll to position [52, 0]
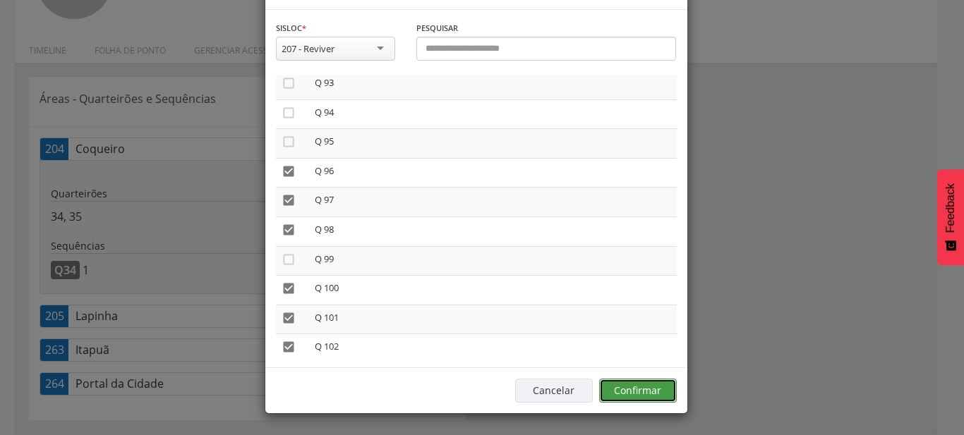
click at [636, 401] on button "Confirmar" at bounding box center [638, 391] width 78 height 24
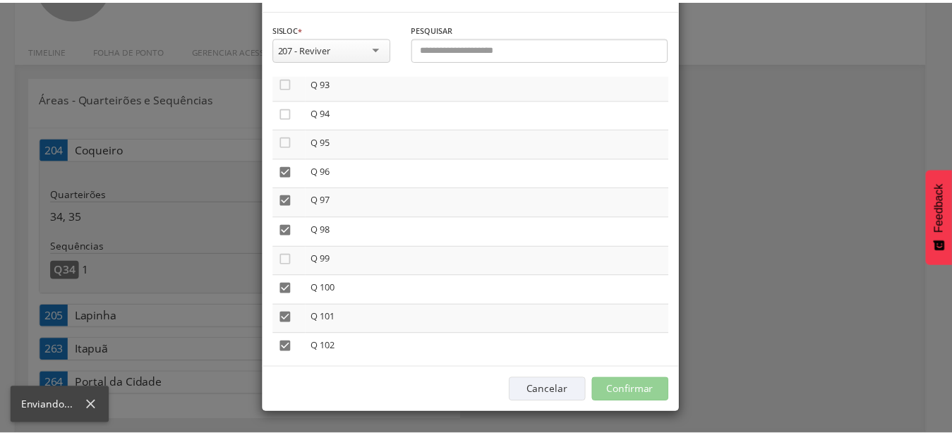
scroll to position [42, 0]
